Goal: Task Accomplishment & Management: Use online tool/utility

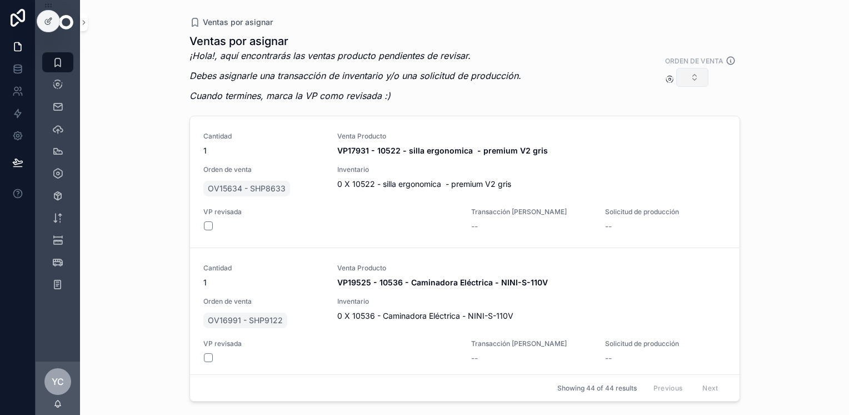
click at [700, 83] on button "Select Button" at bounding box center [692, 77] width 32 height 19
type input "*******"
click at [706, 127] on div "OV18093 - SHP9523" at bounding box center [692, 121] width 133 height 18
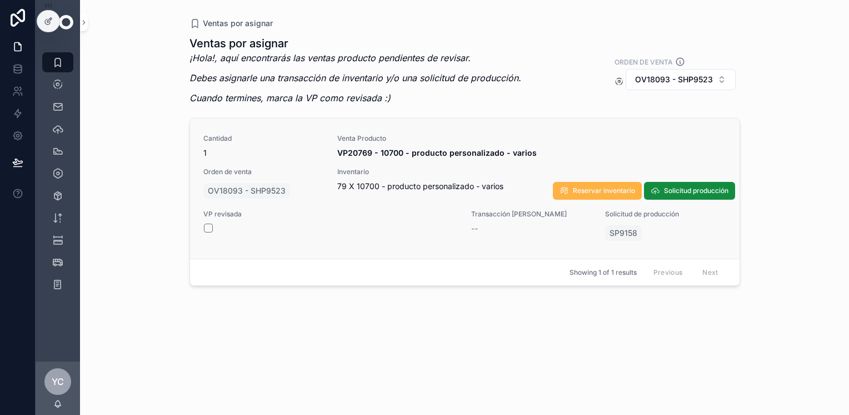
click at [605, 195] on span "Reservar inventario" at bounding box center [604, 190] width 62 height 9
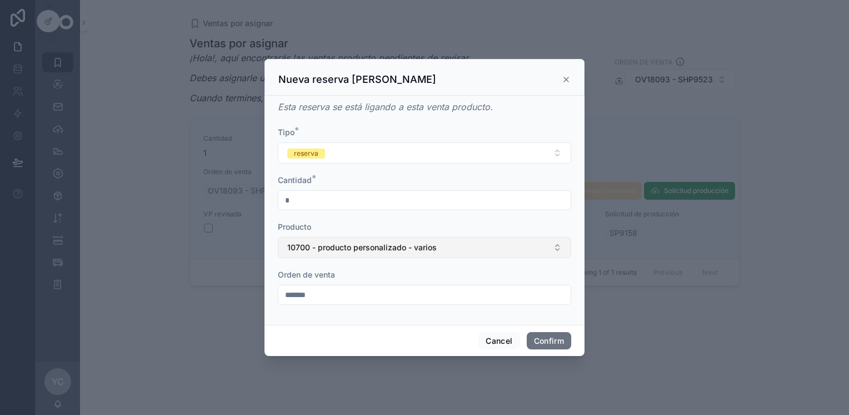
click at [313, 246] on span "10700 - producto personalizado - varios" at bounding box center [362, 247] width 150 height 11
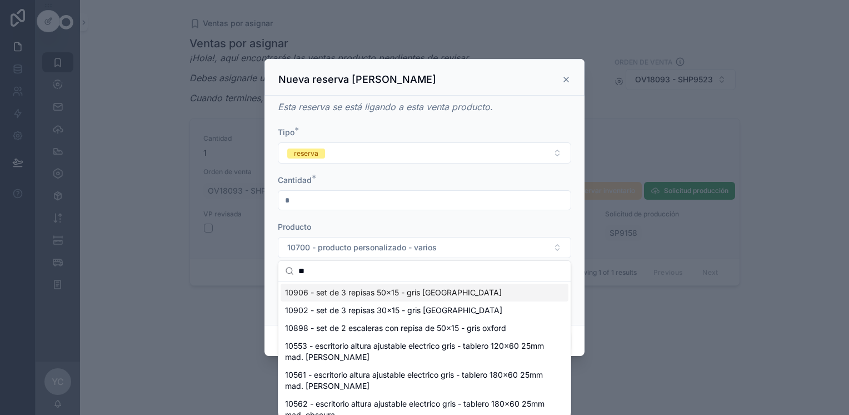
type input "*"
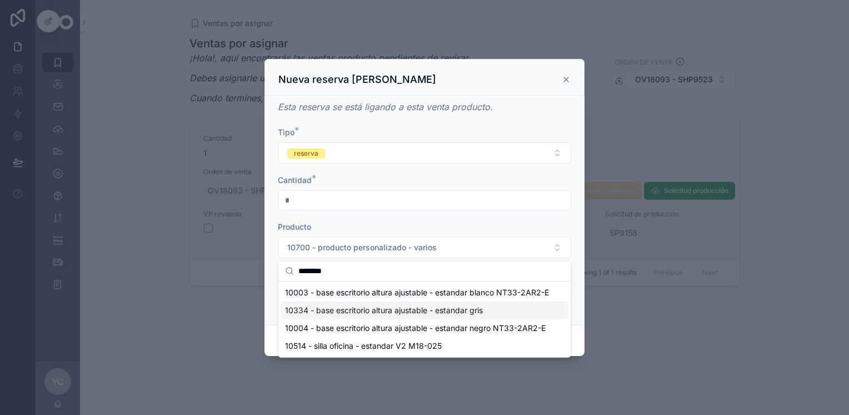
type input "********"
click at [485, 308] on div "10334 - base escritorio altura ajustable - estandar gris" at bounding box center [425, 310] width 288 height 18
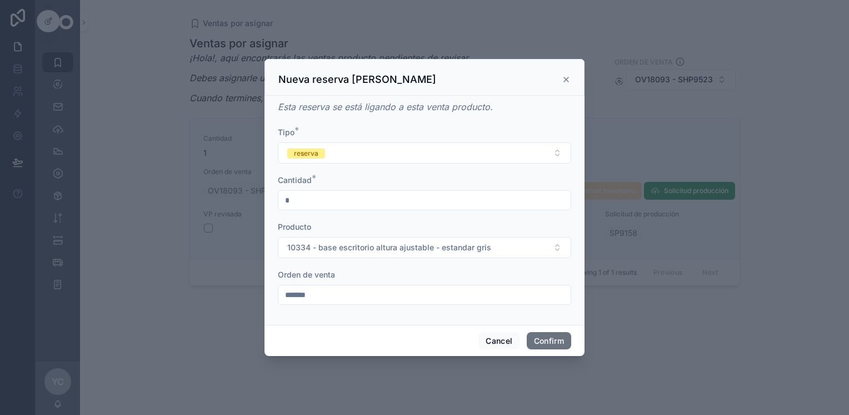
click at [545, 349] on span "Confirm" at bounding box center [549, 341] width 44 height 18
click at [549, 340] on button "Confirm" at bounding box center [549, 341] width 44 height 18
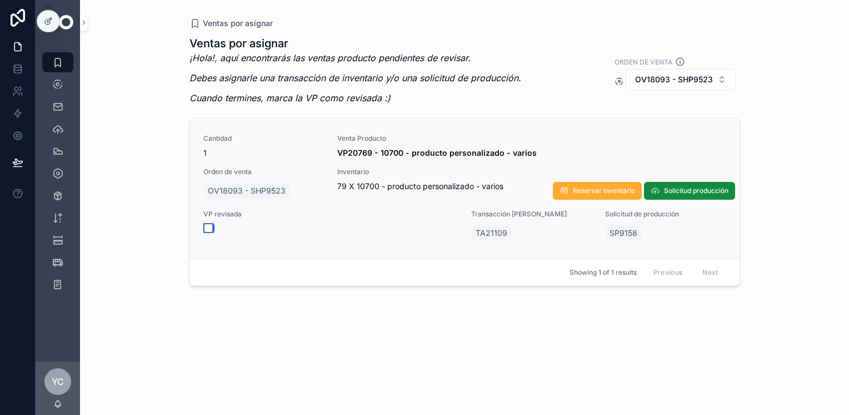
click at [210, 229] on button "scrollable content" at bounding box center [208, 227] width 9 height 9
